Goal: Task Accomplishment & Management: Manage account settings

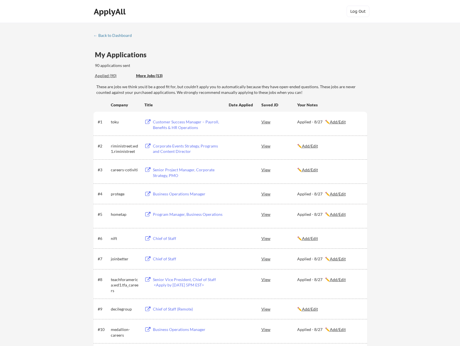
scroll to position [85, 0]
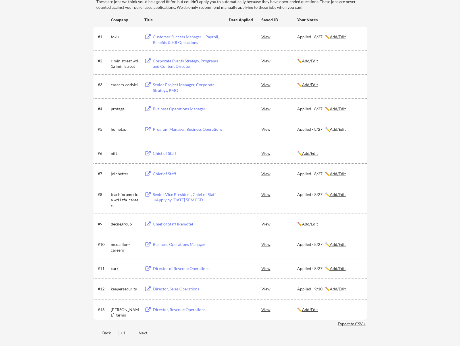
click at [313, 308] on u "Add/Edit" at bounding box center [310, 310] width 16 height 5
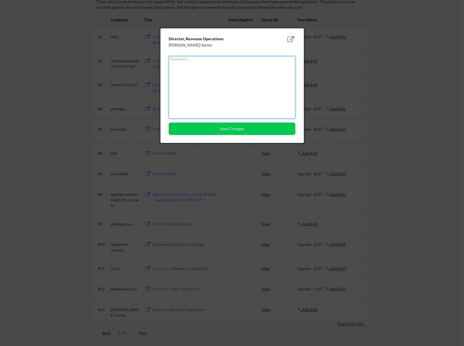
click at [227, 64] on textarea at bounding box center [232, 87] width 127 height 62
type textarea "Applied - 9/10"
click at [218, 131] on button "Save Changes" at bounding box center [232, 129] width 127 height 12
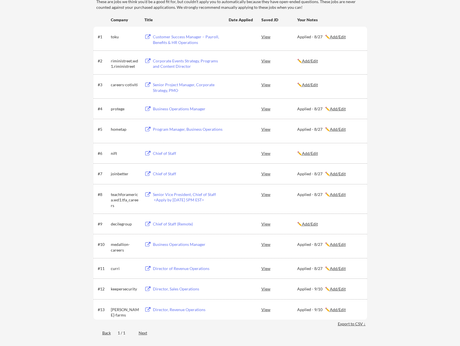
scroll to position [0, 0]
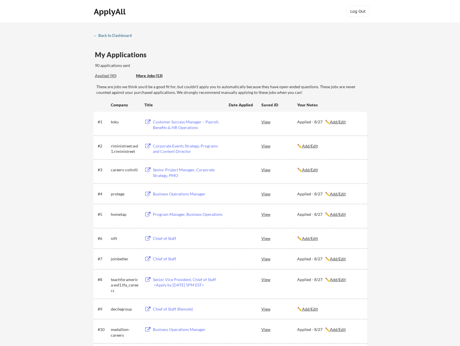
click at [123, 34] on div "← Back to Dashboard" at bounding box center [114, 36] width 43 height 4
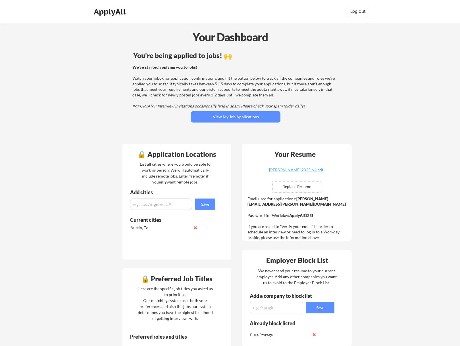
click at [302, 188] on input "file" at bounding box center [297, 187] width 48 height 11
type input "C:\fakepath\[PERSON_NAME] 2025.pdf"
